Goal: Find contact information: Find contact information

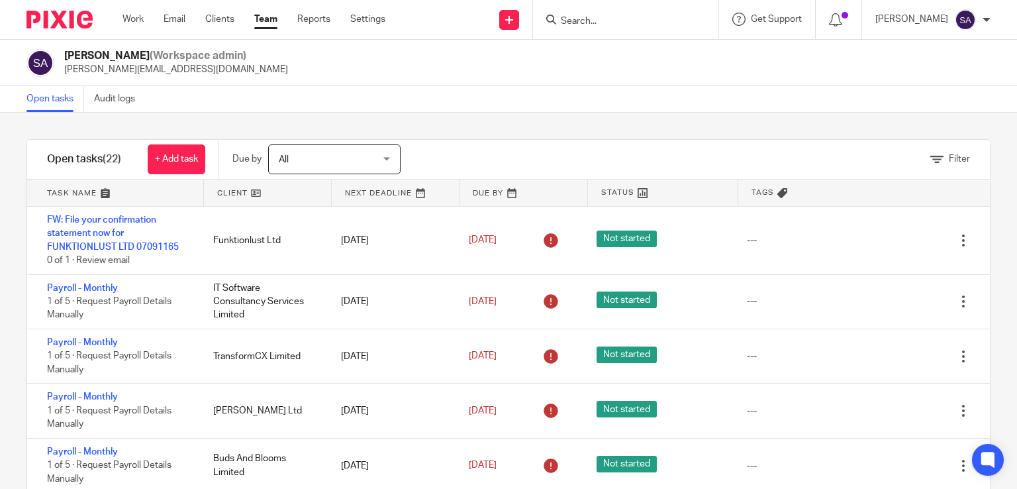
click at [608, 17] on input "Search" at bounding box center [618, 22] width 119 height 12
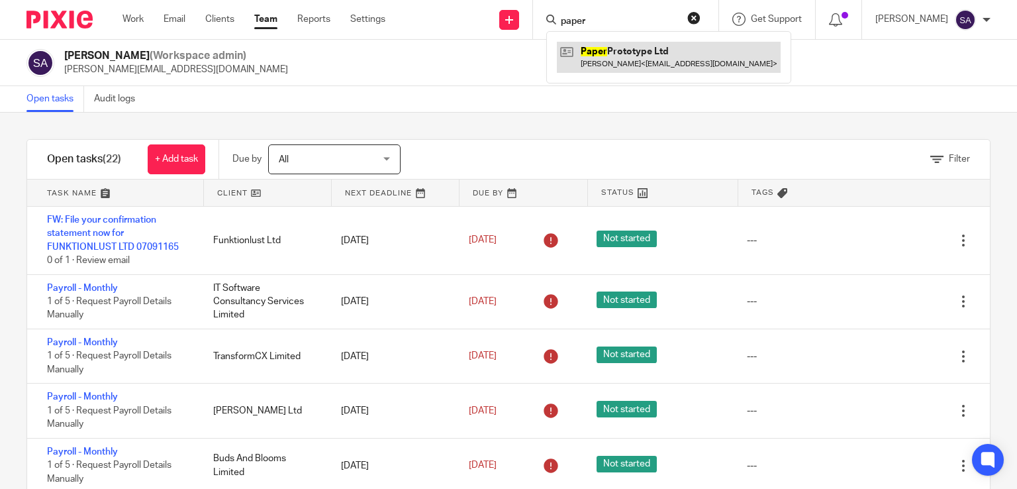
type input "paper"
click at [624, 56] on link at bounding box center [669, 57] width 224 height 30
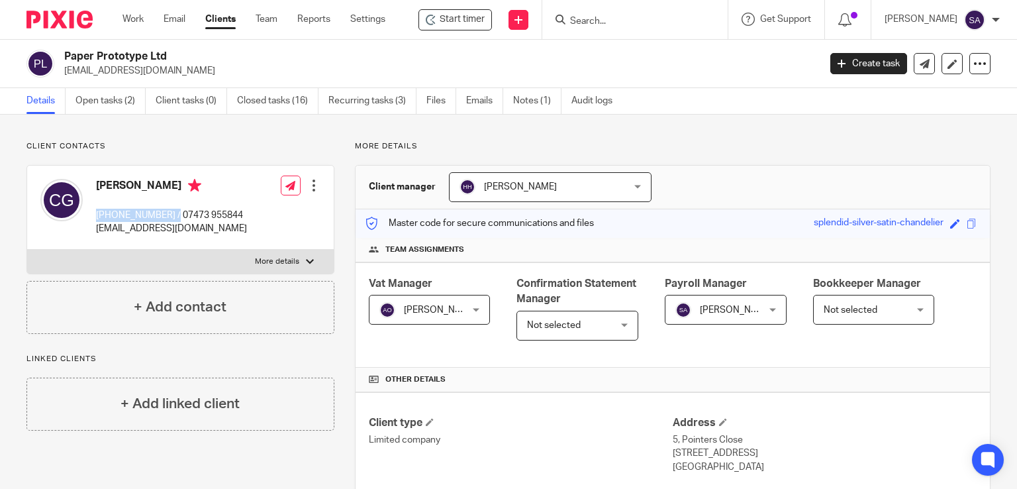
drag, startPoint x: 177, startPoint y: 215, endPoint x: 98, endPoint y: 218, distance: 78.9
click at [99, 218] on p "[PHONE_NUMBER] / 07473 955844" at bounding box center [171, 215] width 151 height 13
copy p "353 0830827823"
